Goal: Transaction & Acquisition: Book appointment/travel/reservation

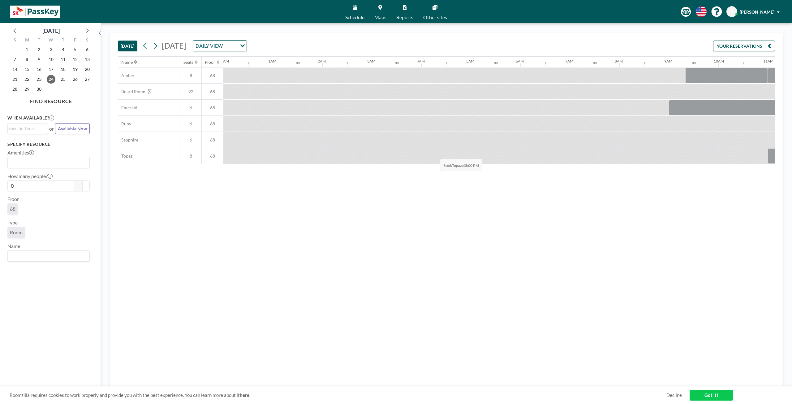
scroll to position [0, 637]
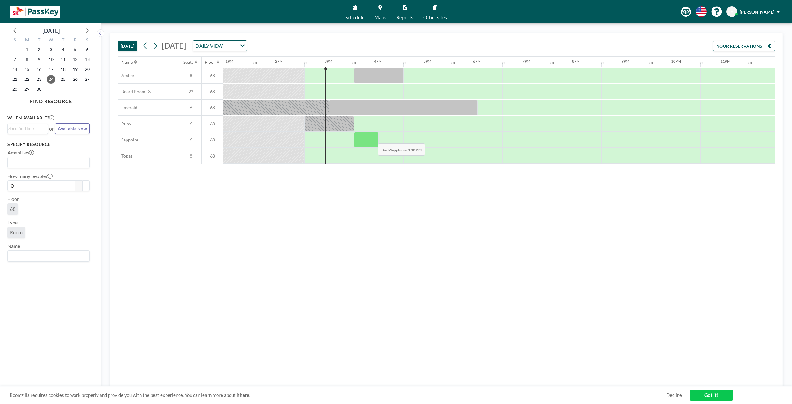
click at [373, 138] on div at bounding box center [366, 139] width 25 height 15
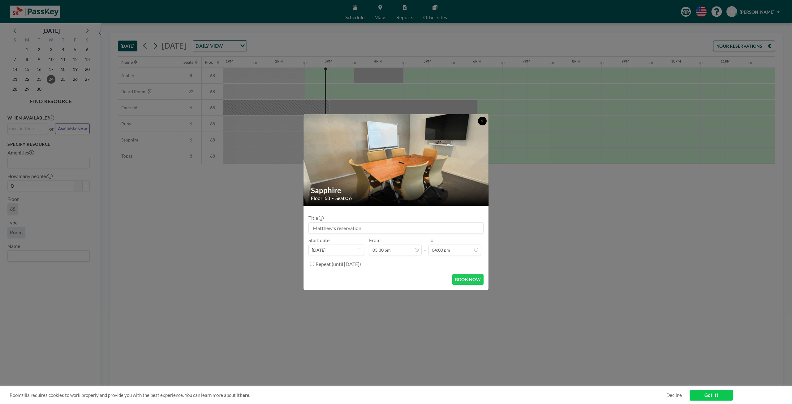
click at [484, 124] on button at bounding box center [482, 121] width 9 height 9
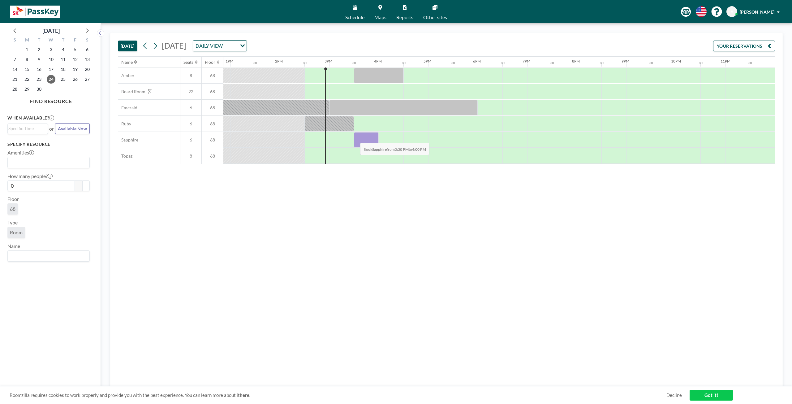
click at [355, 137] on div at bounding box center [366, 139] width 25 height 15
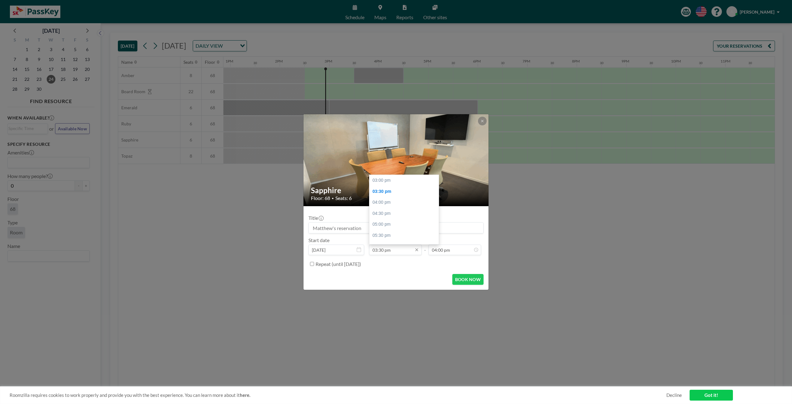
scroll to position [11, 0]
click at [407, 253] on input "03:30 pm" at bounding box center [395, 249] width 53 height 11
click at [384, 253] on input "03:30 pm" at bounding box center [395, 249] width 53 height 11
click at [384, 252] on input "03:30 pm" at bounding box center [395, 249] width 53 height 11
click at [384, 249] on input "03:30 pm" at bounding box center [395, 249] width 53 height 11
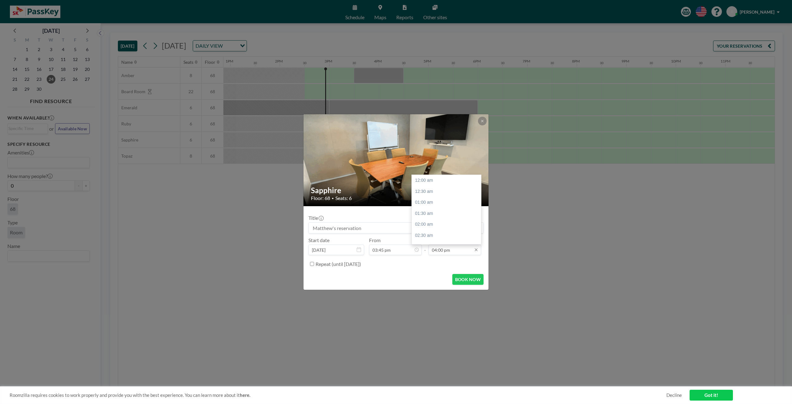
type input "03:45 pm"
click at [441, 253] on input "04:00 pm" at bounding box center [454, 249] width 53 height 11
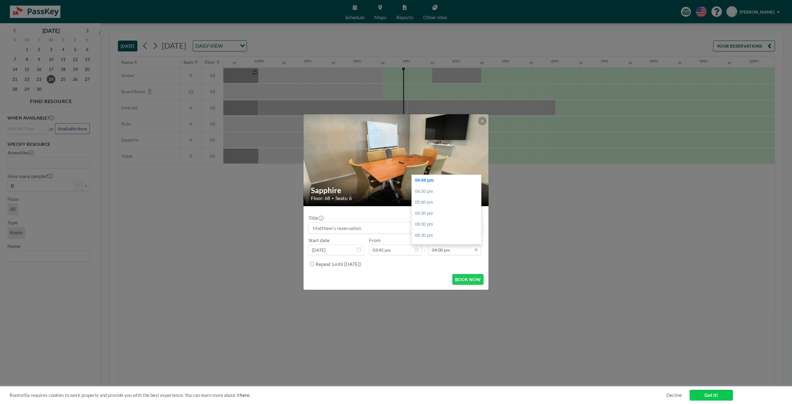
click at [442, 251] on input "04:00 pm" at bounding box center [454, 249] width 53 height 11
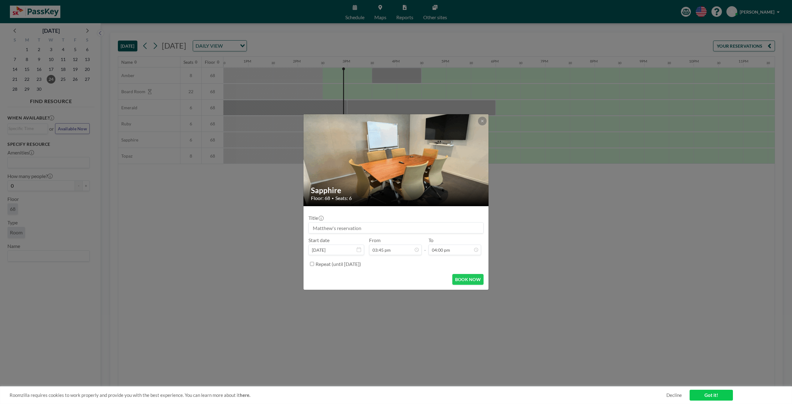
scroll to position [0, 637]
type input "04:30 pm"
click at [463, 278] on button "BOOK NOW" at bounding box center [467, 279] width 31 height 11
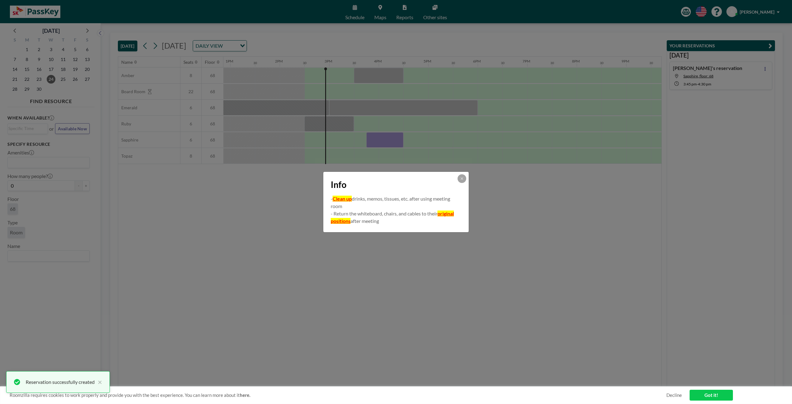
scroll to position [0, 0]
click at [462, 179] on icon at bounding box center [462, 179] width 4 height 4
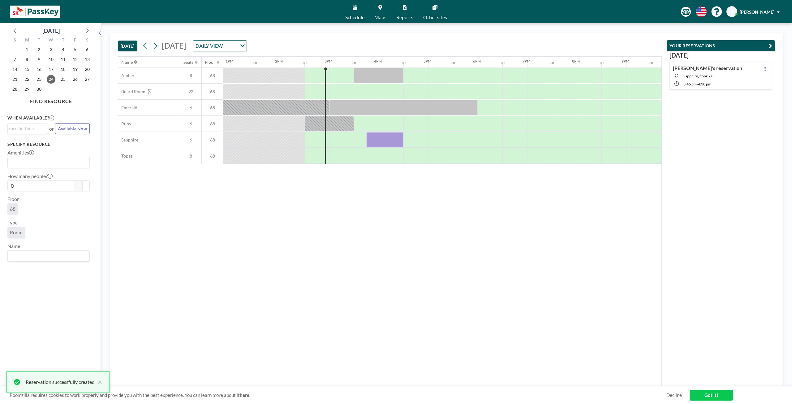
click at [510, 237] on div "Name Seats Floor 12AM 30 1AM 30 2AM 30 3AM 30 4AM 30 5AM 30 6AM 30 7AM 30 8AM 3…" at bounding box center [389, 222] width 543 height 330
